Goal: Find specific page/section: Find specific page/section

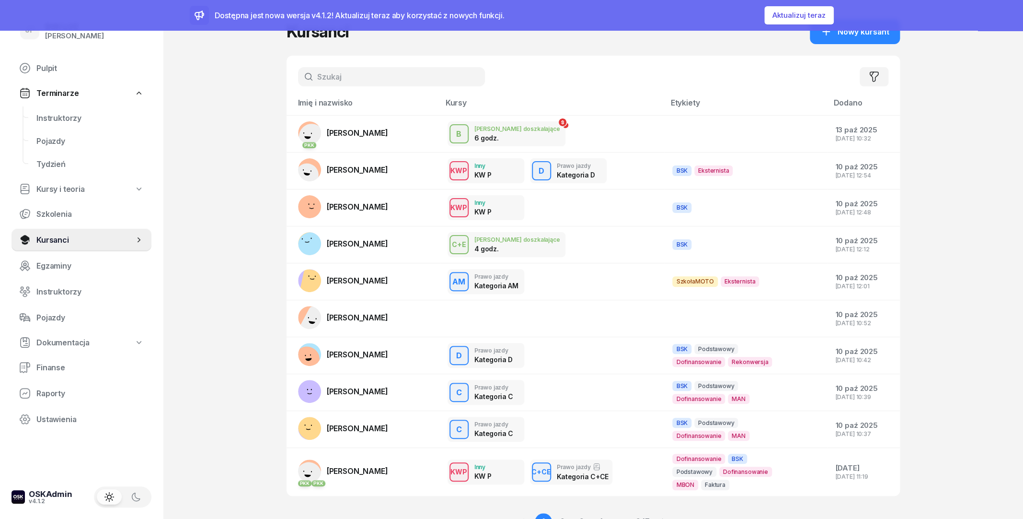
click at [362, 73] on input "text" at bounding box center [391, 76] width 187 height 19
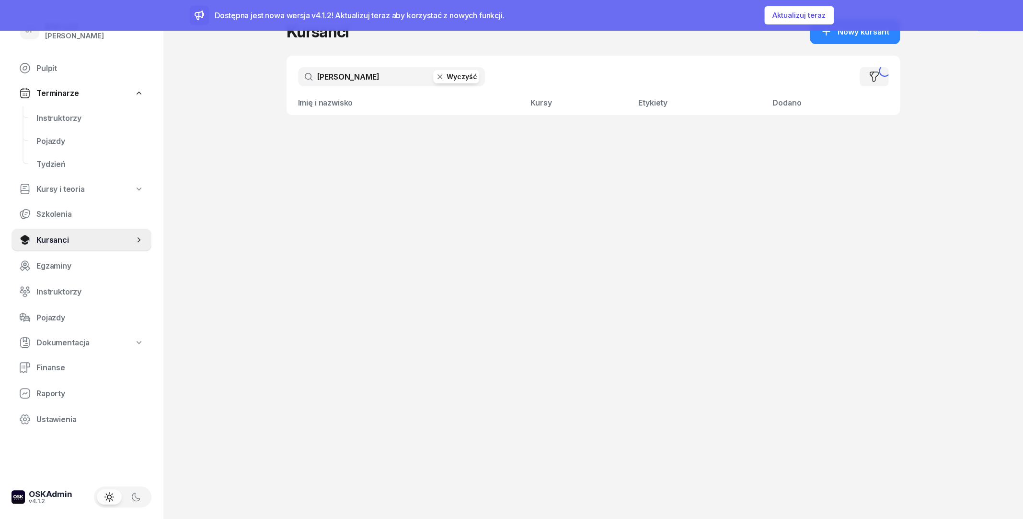
type input "[PERSON_NAME]"
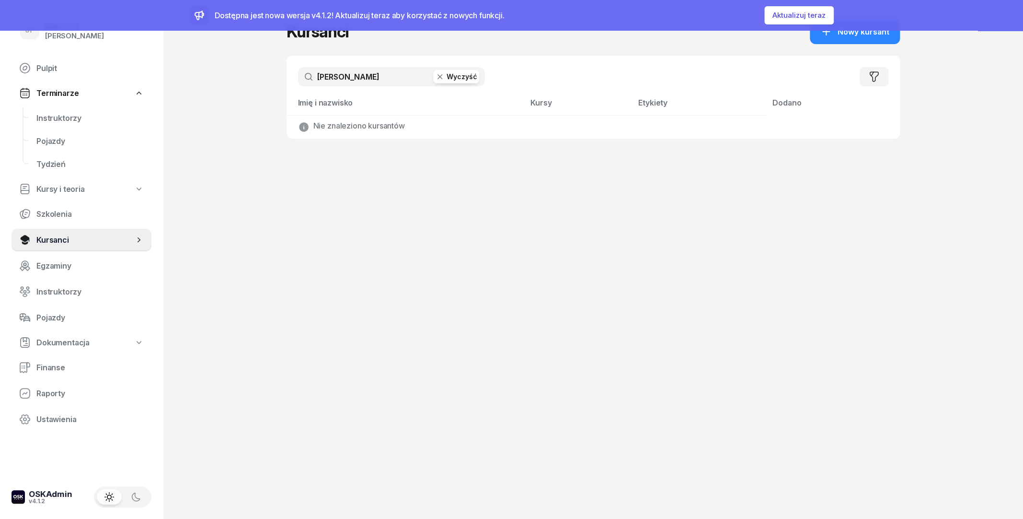
click at [451, 78] on button "Wyczyść" at bounding box center [456, 76] width 46 height 13
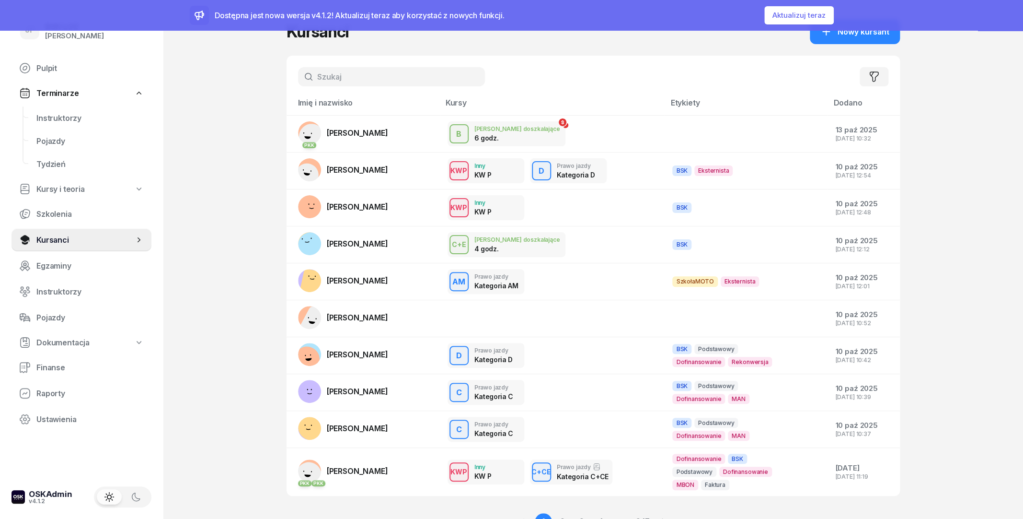
click at [811, 15] on button "Aktualizuj teraz" at bounding box center [798, 15] width 69 height 18
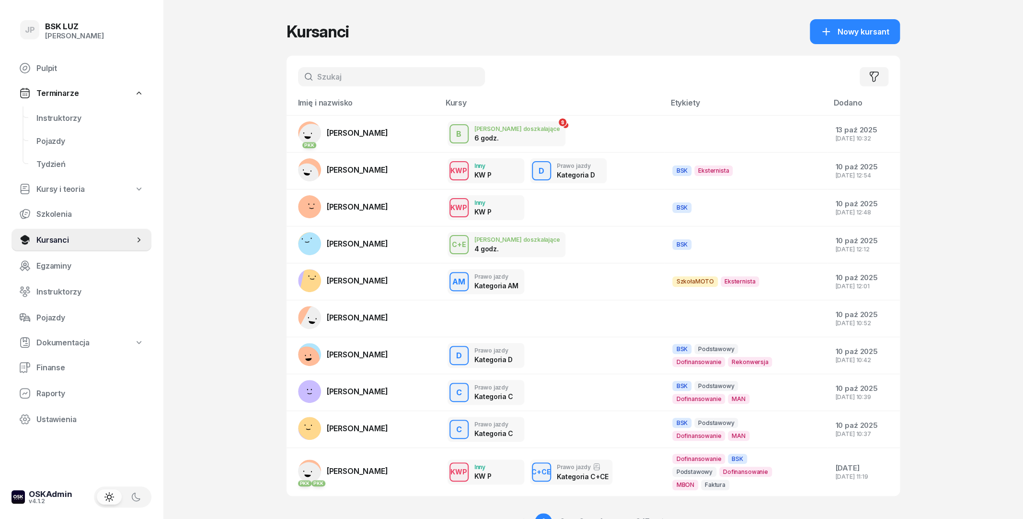
click at [364, 81] on input "text" at bounding box center [391, 76] width 187 height 19
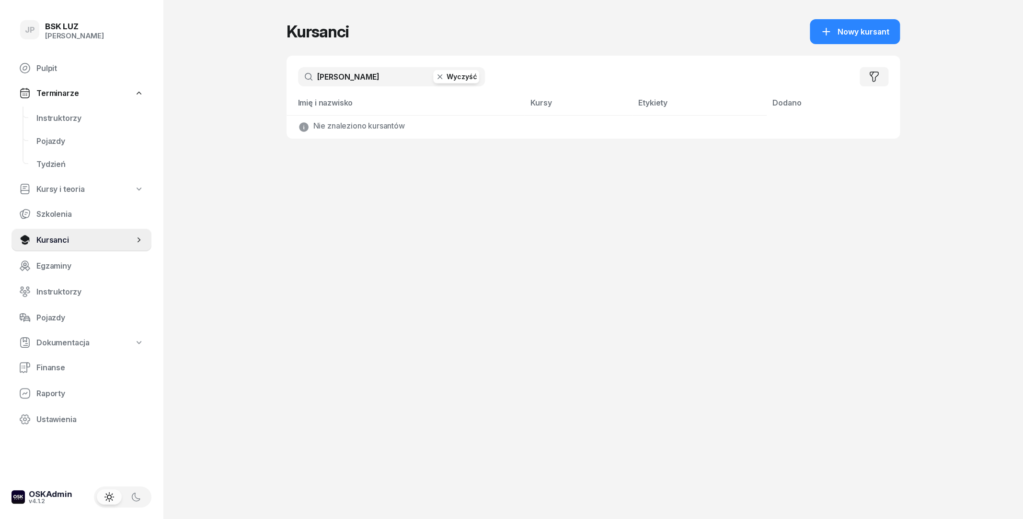
type input "[PERSON_NAME]"
click at [441, 73] on icon "button" at bounding box center [440, 77] width 10 height 10
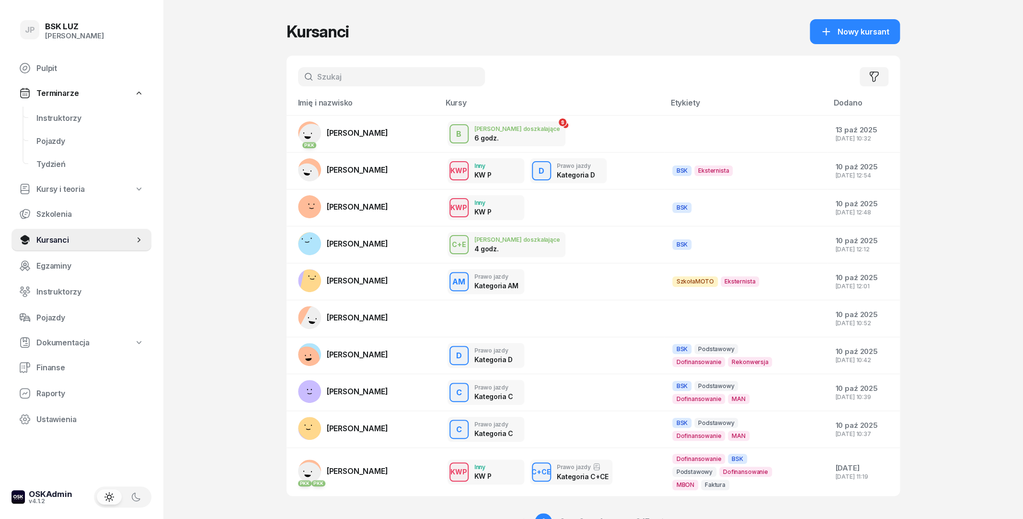
click at [366, 78] on input "text" at bounding box center [391, 76] width 187 height 19
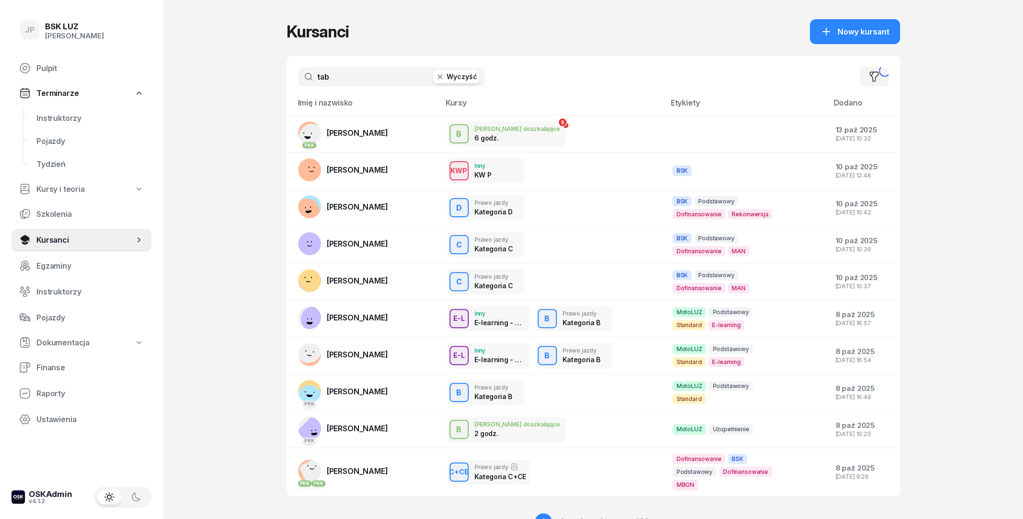
type input "tab"
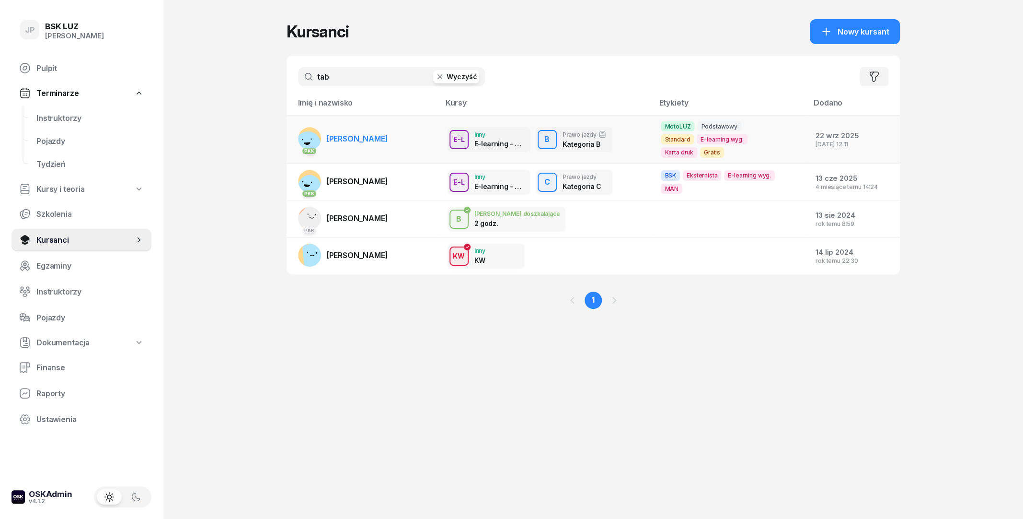
click at [405, 135] on td "PKK MATEUSZ TABISZ" at bounding box center [363, 140] width 153 height 48
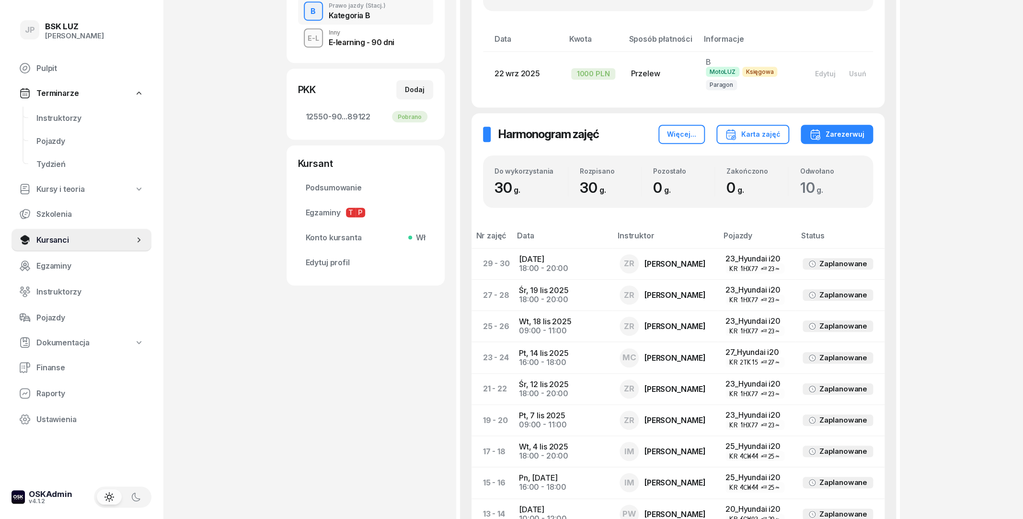
scroll to position [259, 0]
